Goal: Check status: Check status

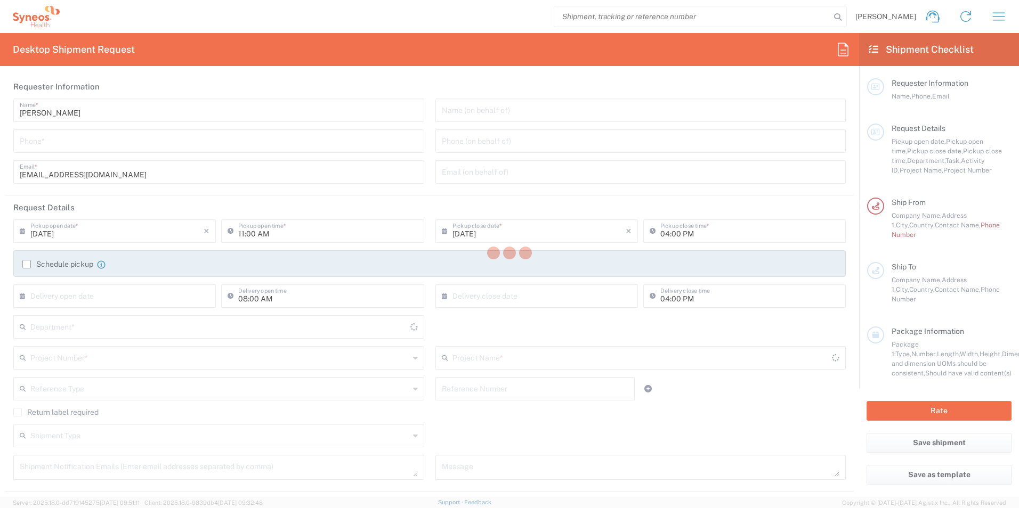
type input "8200"
type input "[GEOGRAPHIC_DATA]"
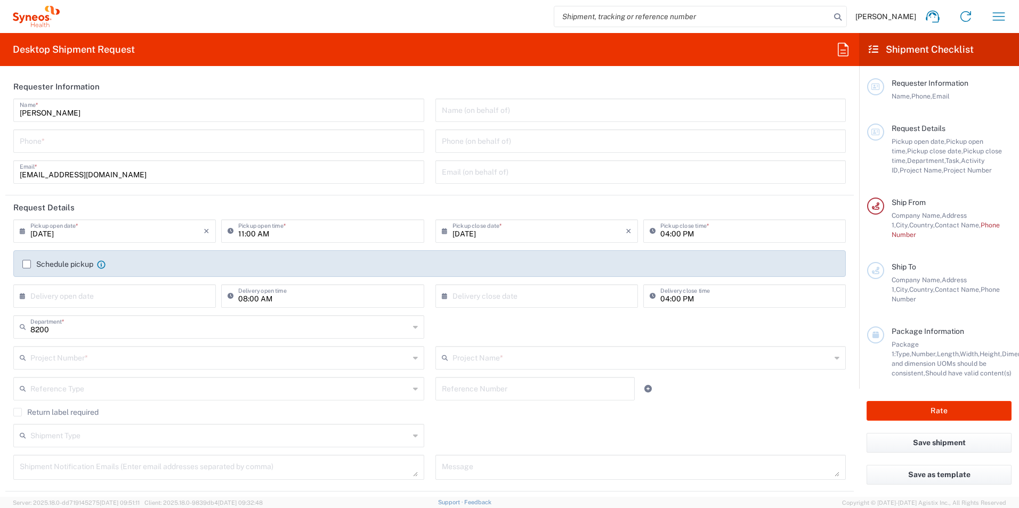
type input "Syneos Health d.o.o. [GEOGRAPHIC_DATA]-[GEOGRAPHIC_DATA]"
click at [997, 13] on icon "button" at bounding box center [999, 16] width 12 height 8
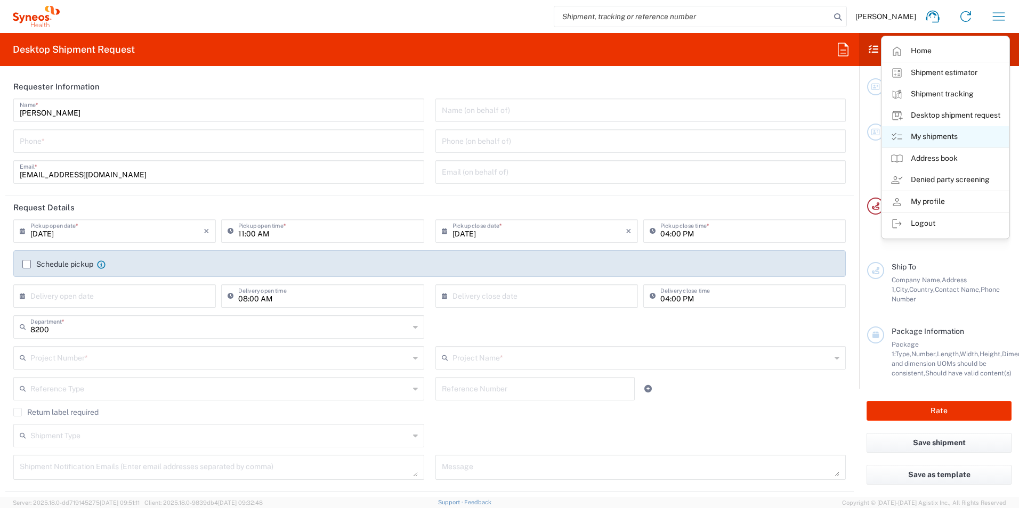
click at [934, 133] on link "My shipments" at bounding box center [945, 136] width 127 height 21
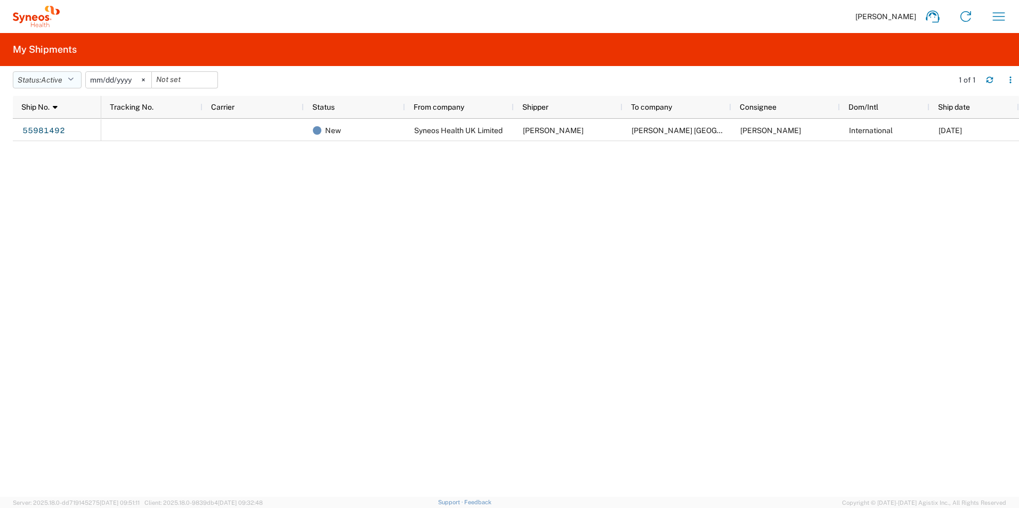
click at [70, 78] on button "Status: Active" at bounding box center [47, 79] width 69 height 17
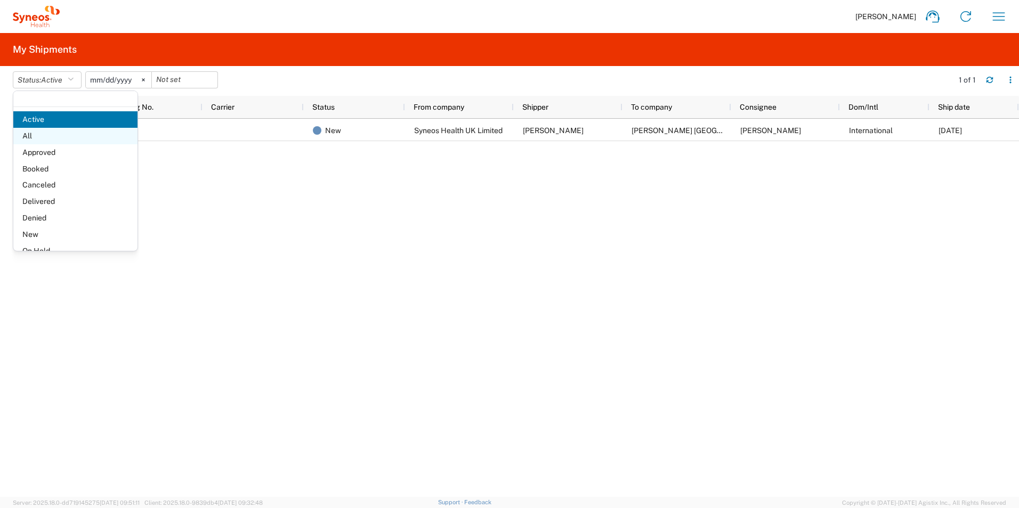
click at [45, 131] on span "All" at bounding box center [75, 136] width 124 height 17
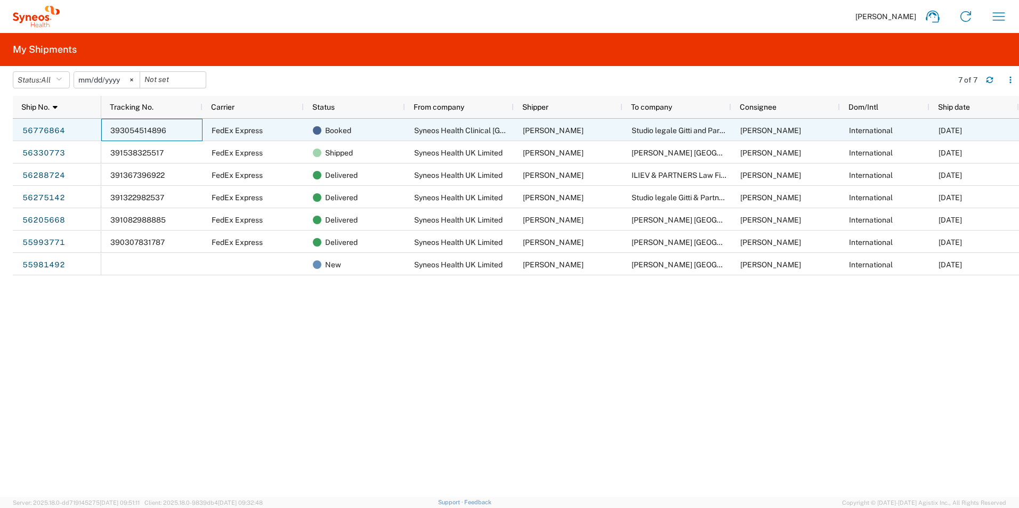
drag, startPoint x: 105, startPoint y: 129, endPoint x: 171, endPoint y: 136, distance: 65.8
click at [171, 136] on div "393054514896" at bounding box center [151, 130] width 101 height 22
drag, startPoint x: 176, startPoint y: 131, endPoint x: 123, endPoint y: 132, distance: 52.8
click at [123, 132] on div "393054514896" at bounding box center [151, 130] width 101 height 22
drag, startPoint x: 131, startPoint y: 124, endPoint x: 96, endPoint y: 321, distance: 199.5
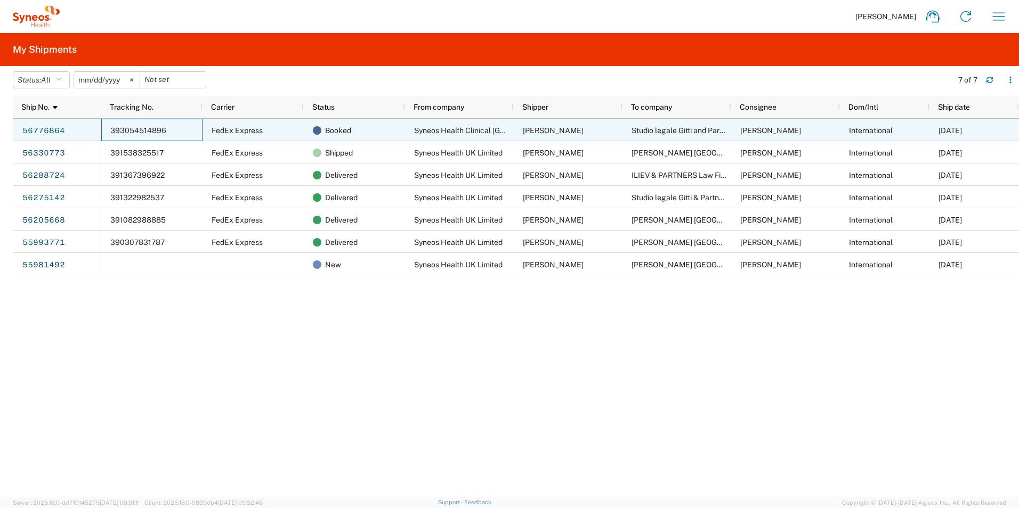
click at [96, 321] on div "56776864 56330773 56288724 56275142 56205668 55993771 55981492 393054514896 Fed…" at bounding box center [516, 308] width 1006 height 378
click at [55, 125] on link "56776864" at bounding box center [44, 131] width 44 height 17
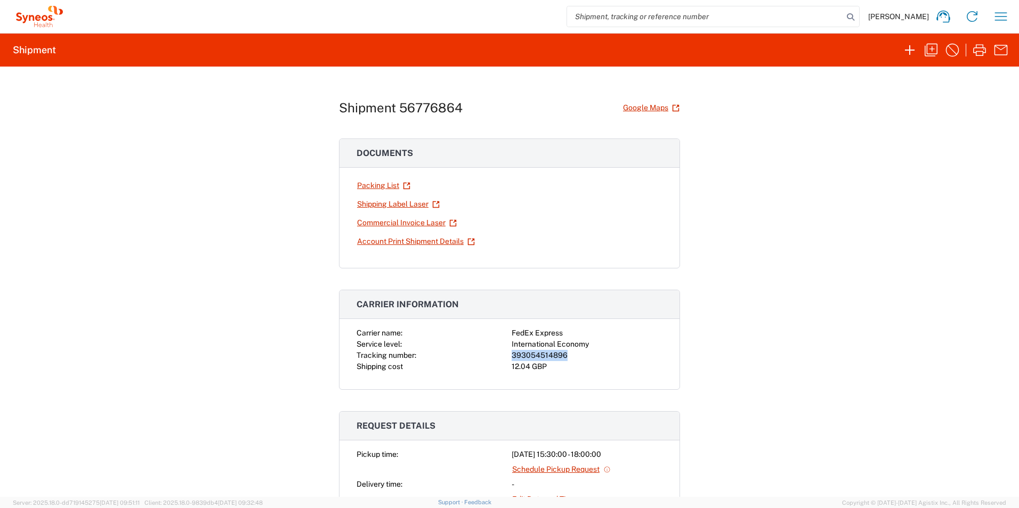
drag, startPoint x: 572, startPoint y: 352, endPoint x: 504, endPoint y: 353, distance: 67.7
click at [504, 353] on div "Carrier name: FedEx Express Service level: International Economy Tracking numbe…" at bounding box center [509, 350] width 306 height 45
copy div "393054514896"
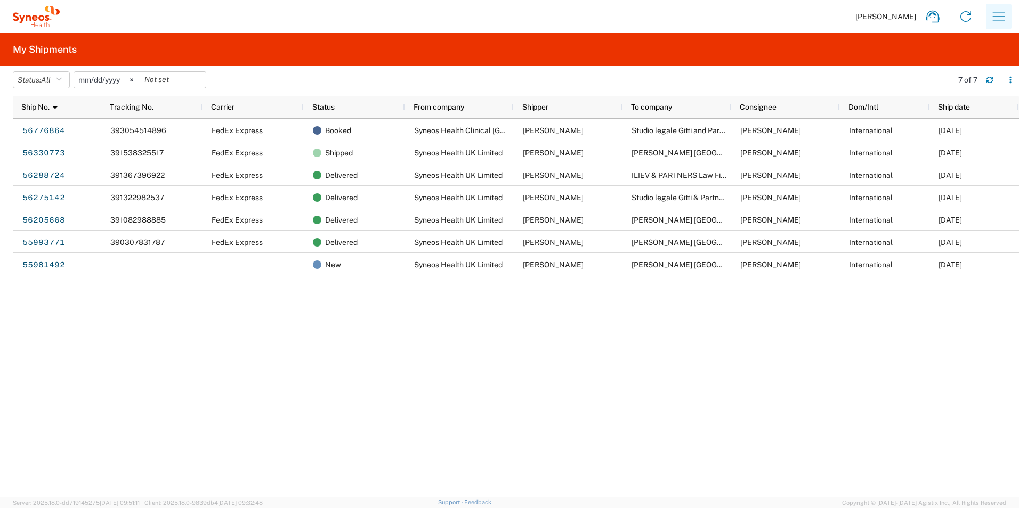
click at [1001, 14] on icon "button" at bounding box center [998, 16] width 17 height 17
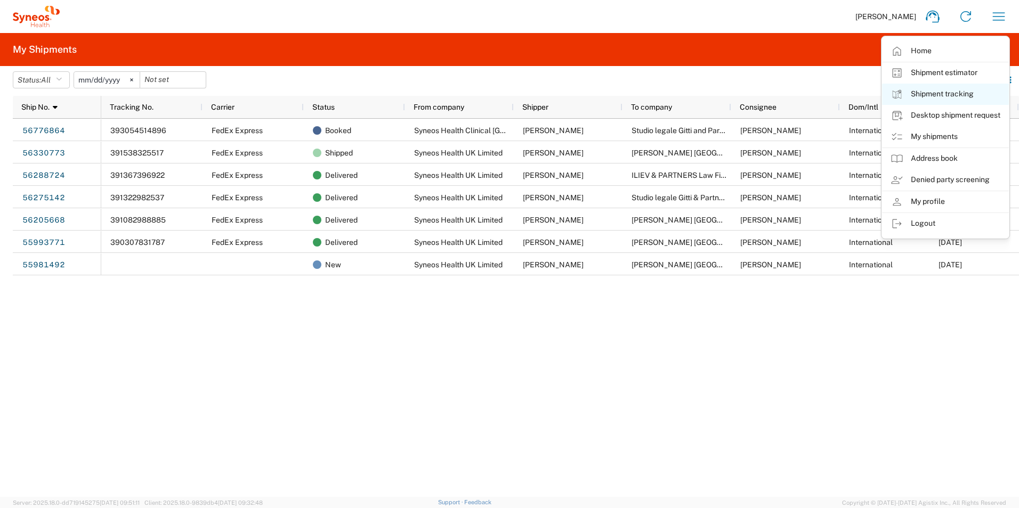
click at [932, 97] on link "Shipment tracking" at bounding box center [945, 94] width 127 height 21
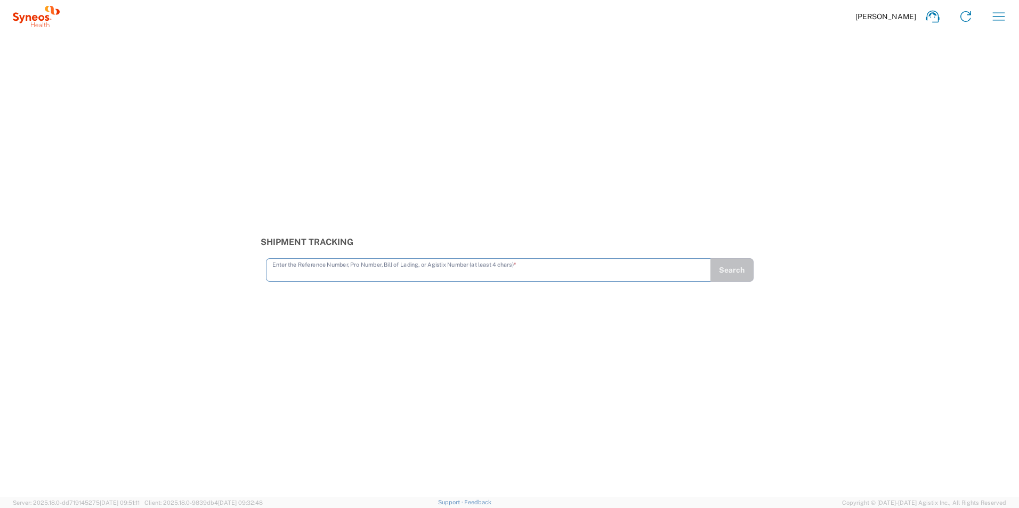
click at [449, 266] on input "text" at bounding box center [488, 269] width 432 height 19
type input "393054514896"
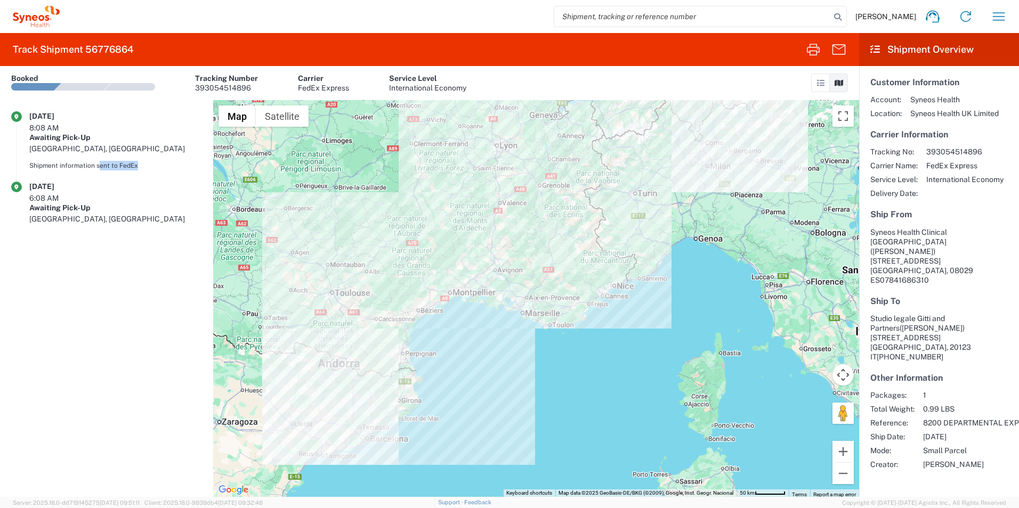
drag, startPoint x: 98, startPoint y: 145, endPoint x: 141, endPoint y: 145, distance: 43.2
click at [141, 161] on div "Shipment information sent to FedEx" at bounding box center [115, 166] width 173 height 10
drag, startPoint x: 141, startPoint y: 145, endPoint x: 123, endPoint y: 147, distance: 18.7
click at [123, 161] on div "Shipment information sent to FedEx" at bounding box center [115, 166] width 173 height 10
drag, startPoint x: 62, startPoint y: 143, endPoint x: 177, endPoint y: 144, distance: 115.1
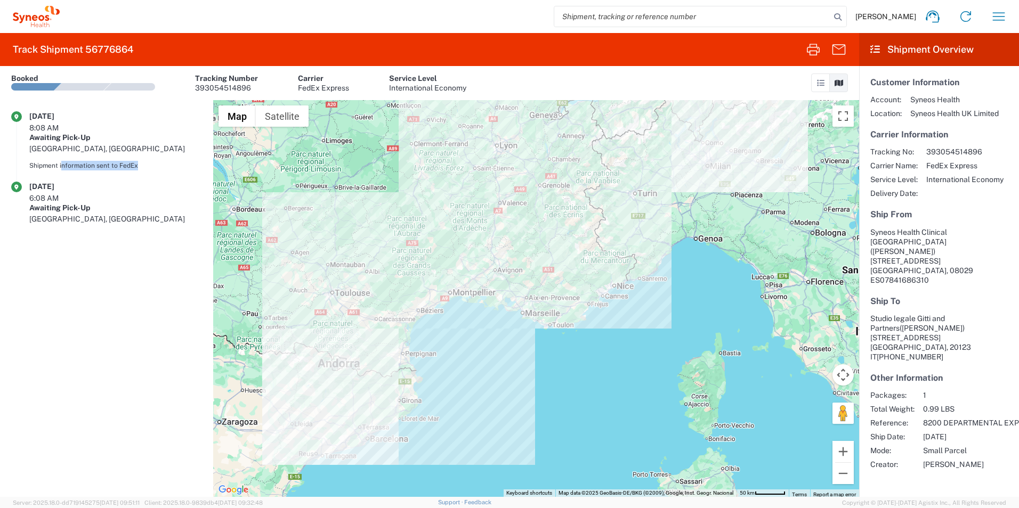
click at [177, 161] on div "Shipment information sent to FedEx" at bounding box center [115, 166] width 173 height 10
click at [180, 161] on div "Shipment information sent to FedEx" at bounding box center [115, 166] width 173 height 10
drag, startPoint x: 40, startPoint y: 110, endPoint x: 144, endPoint y: 156, distance: 113.8
click at [144, 156] on agx-shipment-transit-statuses-widget "[DATE] 8:08 AM Awaiting Pick-Up [GEOGRAPHIC_DATA], [GEOGRAPHIC_DATA] Shipment i…" at bounding box center [106, 298] width 213 height 397
drag, startPoint x: 144, startPoint y: 156, endPoint x: 145, endPoint y: 165, distance: 9.1
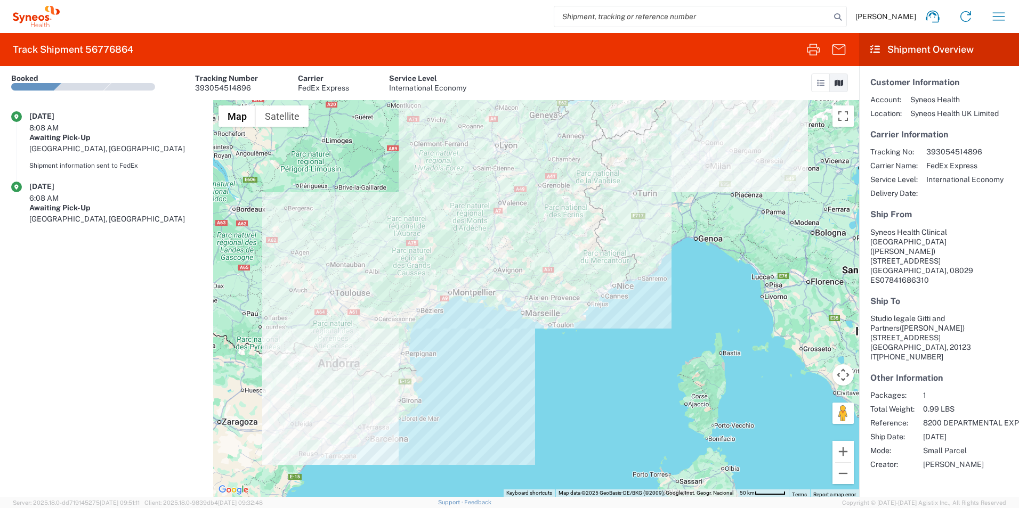
click at [145, 203] on div "Awaiting Pick-Up" at bounding box center [115, 208] width 173 height 10
click at [366, 431] on div at bounding box center [536, 298] width 646 height 397
click at [362, 427] on div at bounding box center [536, 298] width 646 height 397
click at [368, 428] on div at bounding box center [536, 298] width 646 height 397
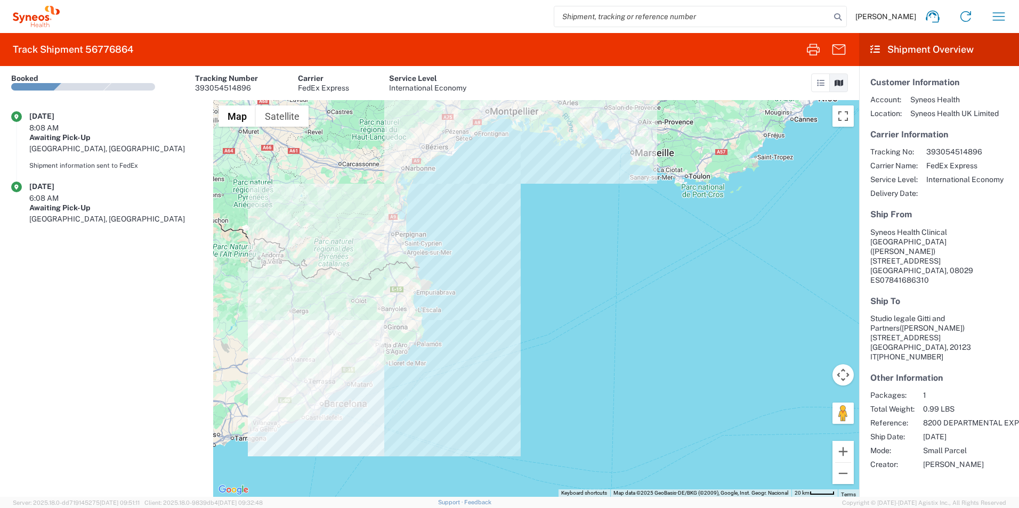
click at [315, 396] on div at bounding box center [536, 298] width 646 height 397
click at [315, 395] on div at bounding box center [536, 298] width 646 height 397
click at [319, 393] on div at bounding box center [536, 298] width 646 height 397
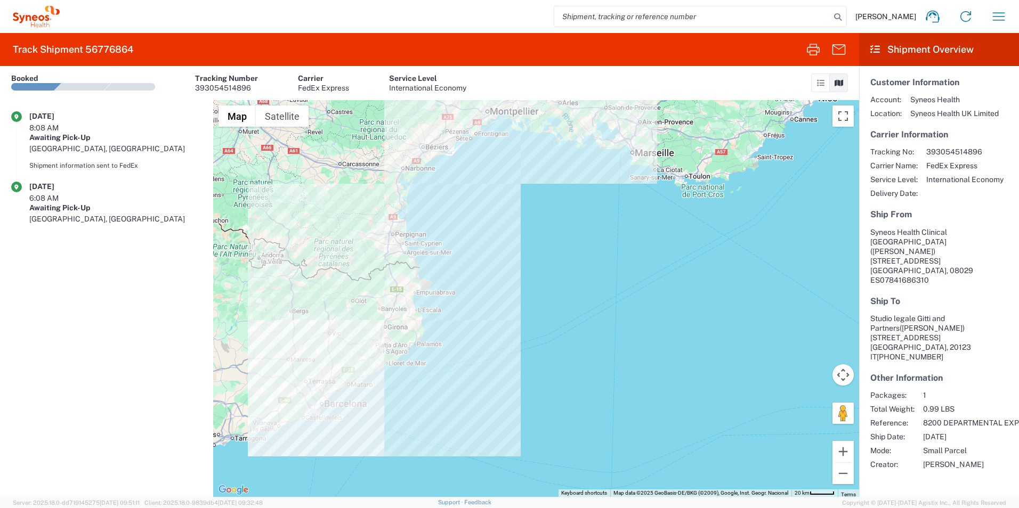
click at [319, 393] on div at bounding box center [536, 298] width 646 height 397
